Goal: Use online tool/utility: Use online tool/utility

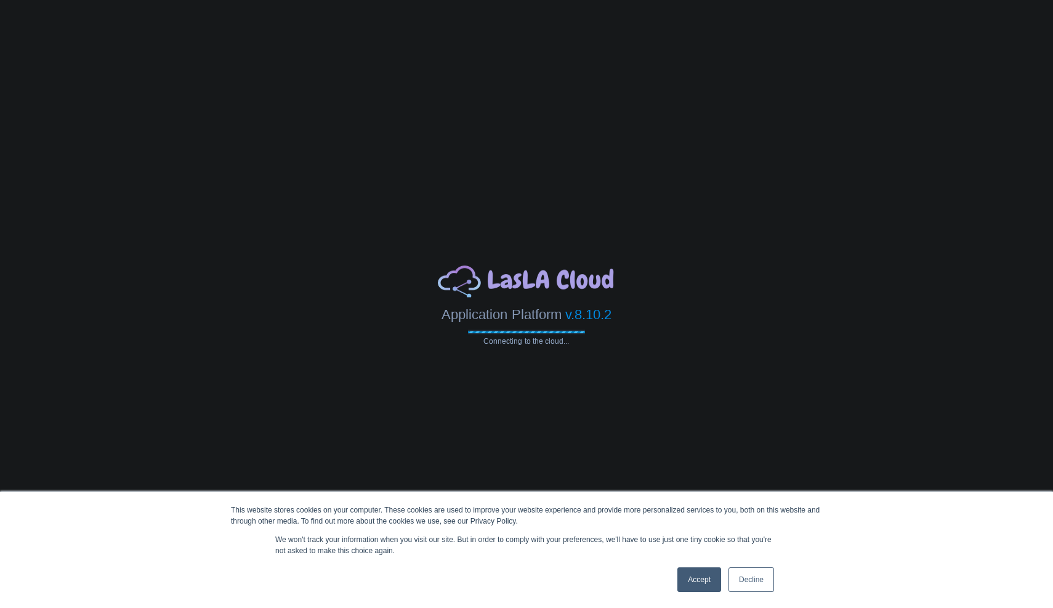
click at [708, 577] on link "Accept" at bounding box center [700, 579] width 44 height 25
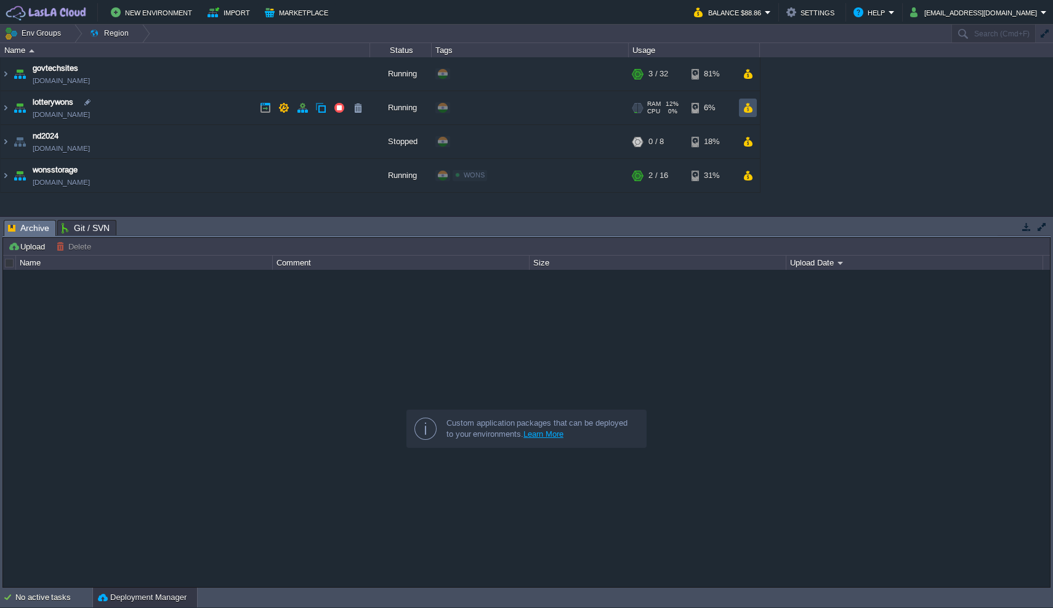
click at [747, 106] on button "button" at bounding box center [748, 107] width 10 height 11
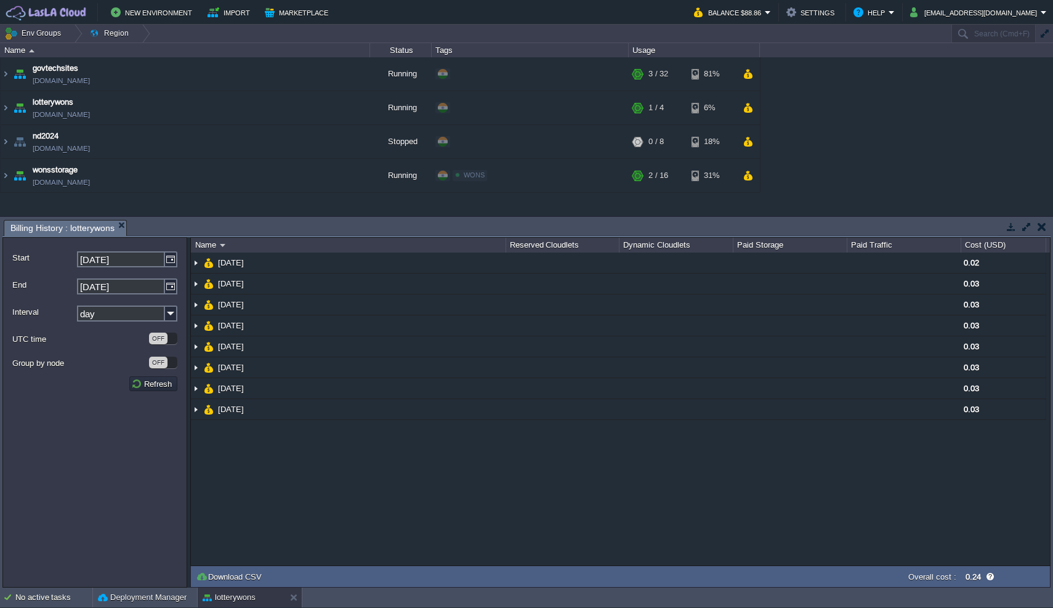
click at [143, 261] on input "[DATE]" at bounding box center [121, 259] width 88 height 16
click at [169, 259] on img at bounding box center [171, 259] width 12 height 16
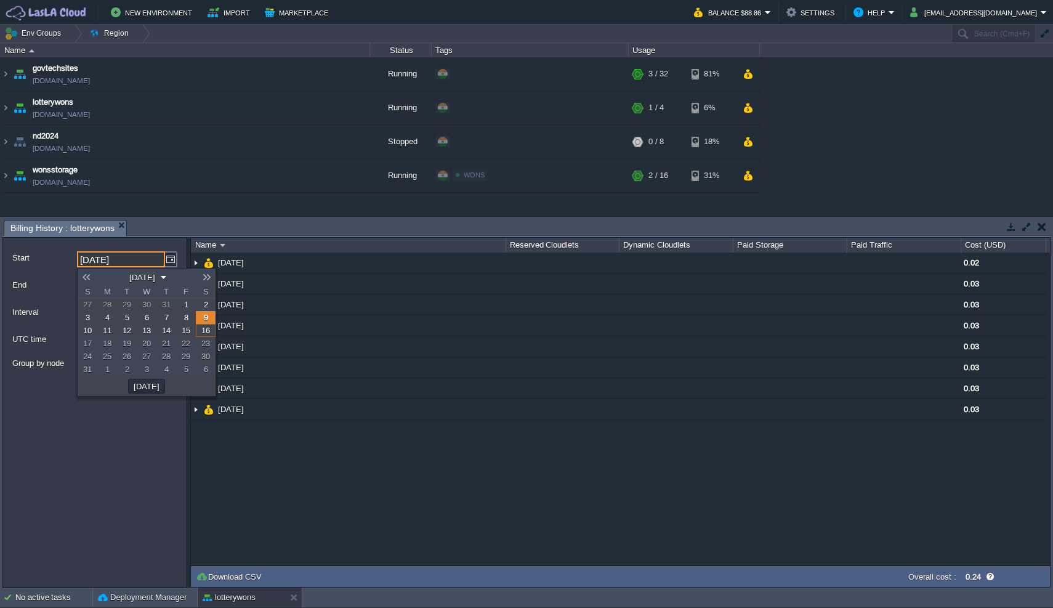
click at [187, 307] on span "1" at bounding box center [186, 304] width 4 height 9
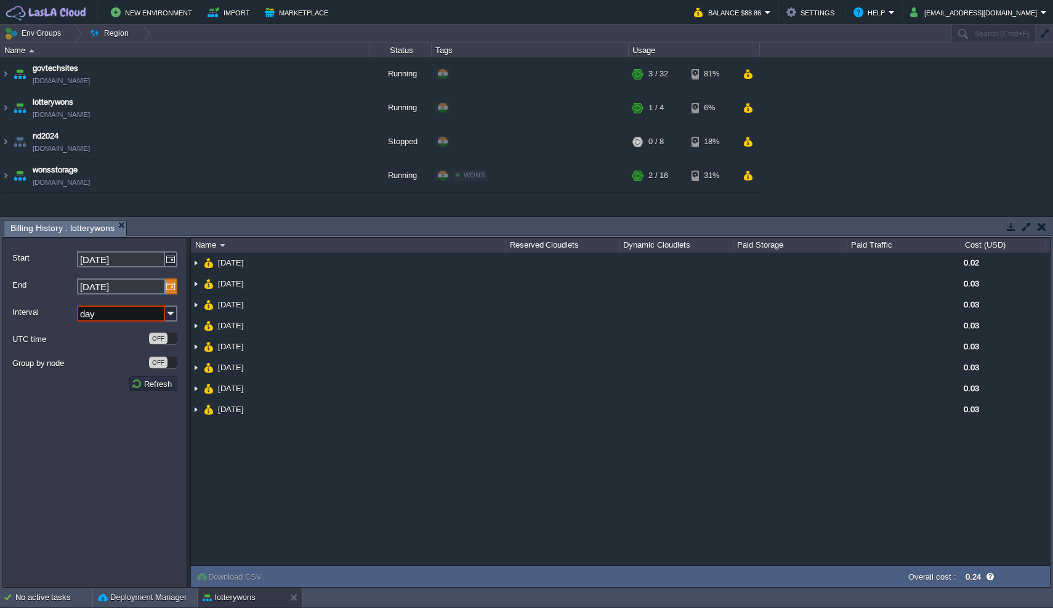
click at [174, 291] on img at bounding box center [171, 286] width 12 height 16
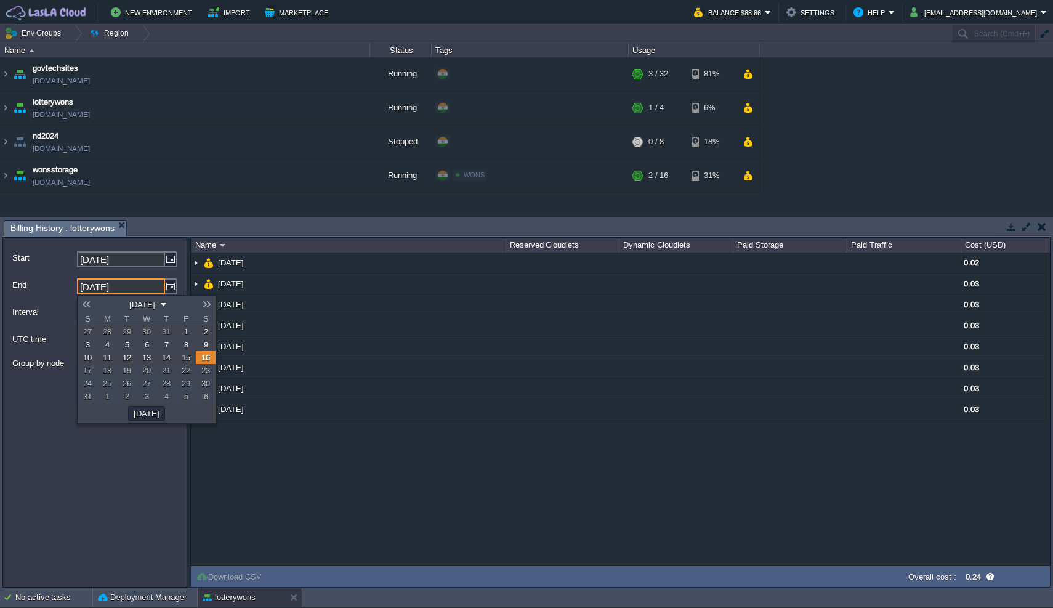
click at [204, 364] on link "16" at bounding box center [206, 357] width 20 height 13
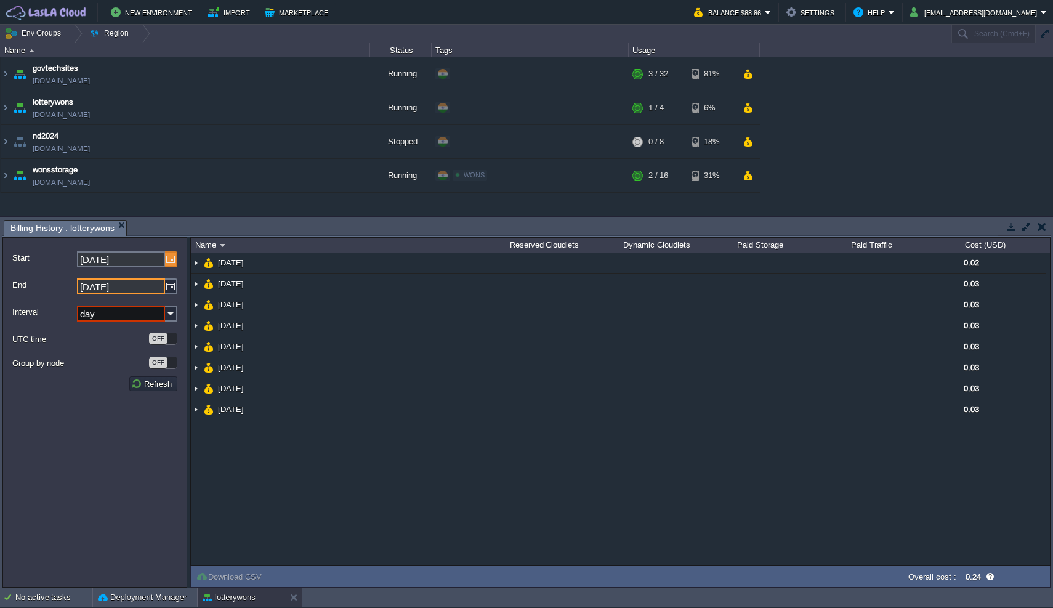
click at [167, 258] on img at bounding box center [171, 259] width 12 height 16
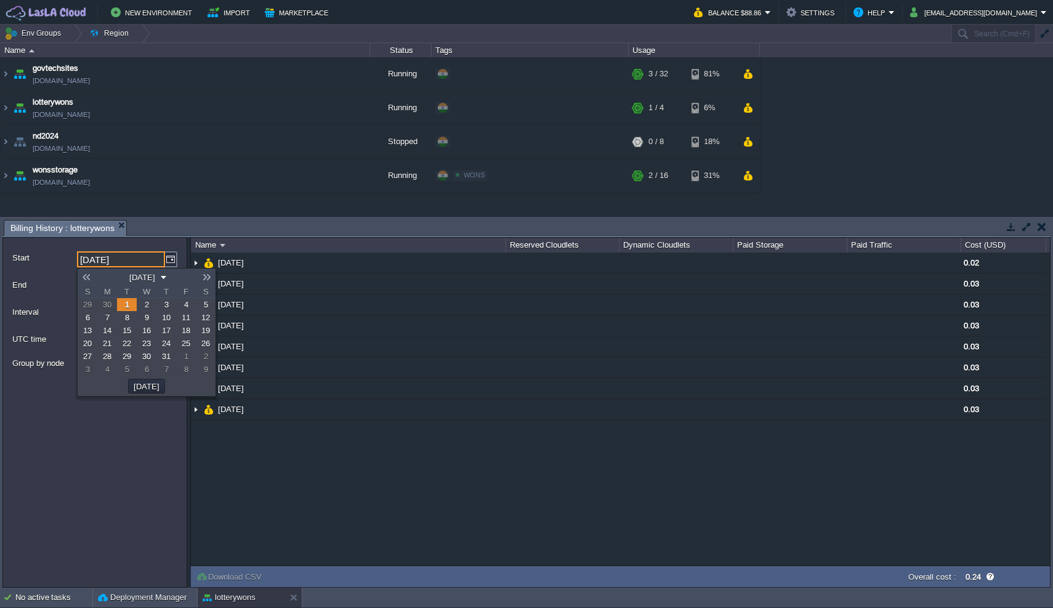
click at [87, 273] on link at bounding box center [86, 277] width 17 height 10
click at [85, 277] on link at bounding box center [86, 277] width 17 height 10
click at [87, 307] on span "1" at bounding box center [88, 304] width 4 height 9
type input "[DATE]"
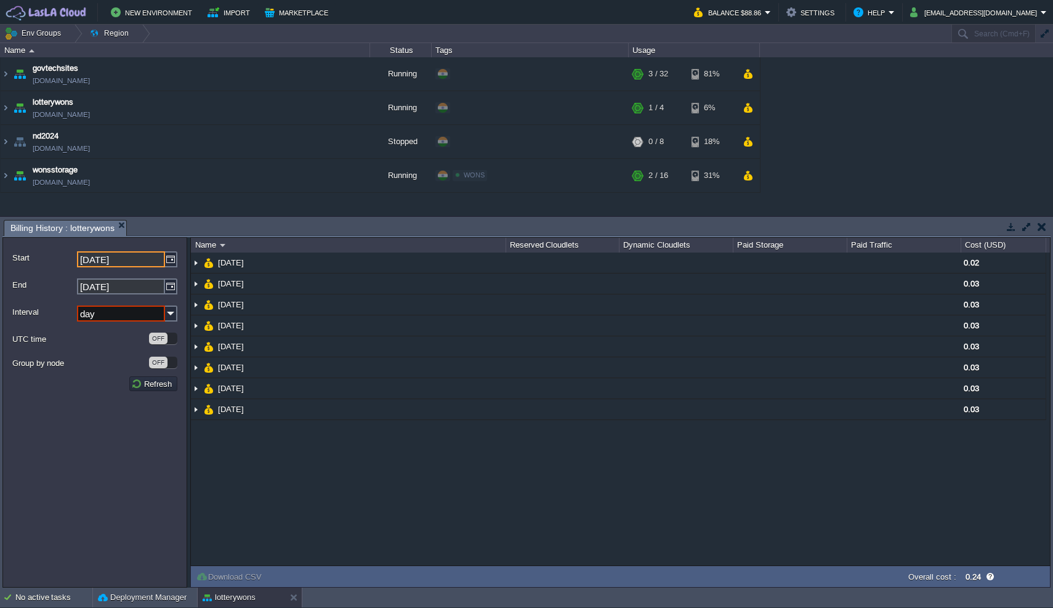
click at [103, 308] on input "day" at bounding box center [121, 314] width 88 height 16
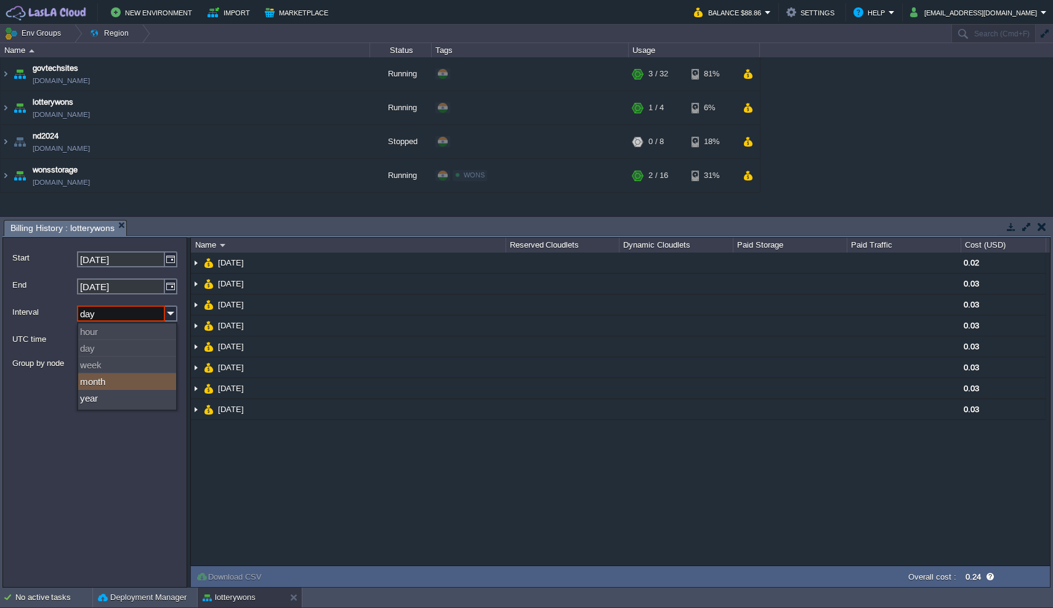
click at [102, 384] on div "month" at bounding box center [127, 381] width 98 height 17
type input "month"
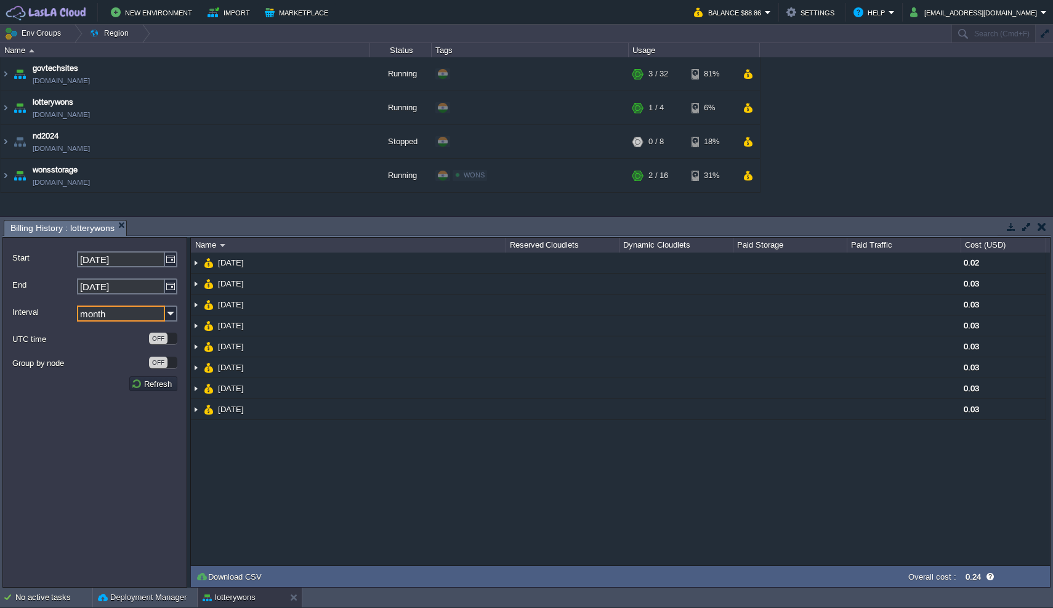
click at [129, 415] on form "Start [DATE] End [DATE] Interval month UTC time OFF Group by node OFF Refresh" at bounding box center [94, 412] width 185 height 350
click at [148, 388] on button "Refresh" at bounding box center [153, 383] width 44 height 11
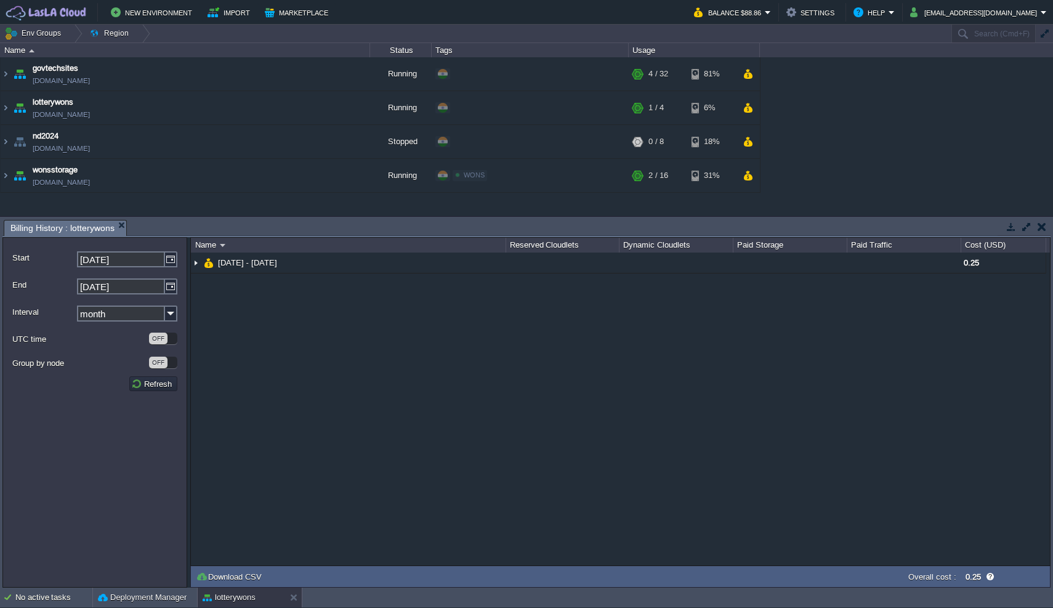
click at [527, 426] on div "NaN.00 [DATE] - [DATE] 0.25" at bounding box center [620, 409] width 859 height 313
